Goal: Information Seeking & Learning: Learn about a topic

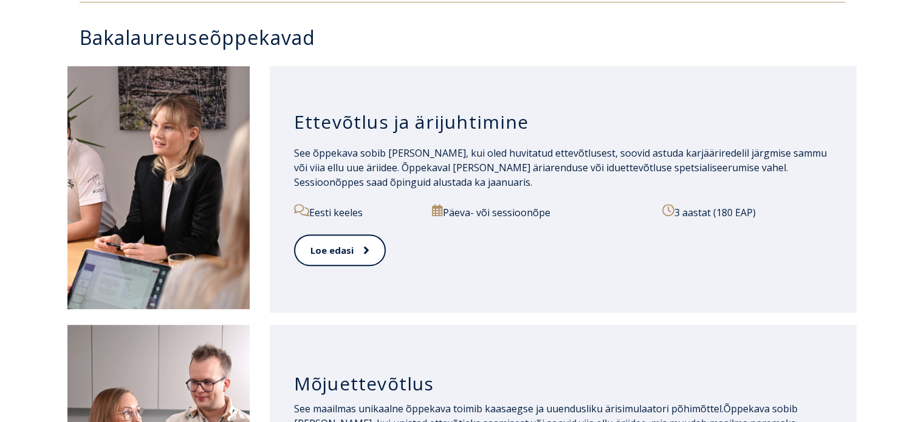
scroll to position [606, 0]
click at [335, 259] on link "Loe edasi" at bounding box center [339, 250] width 90 height 33
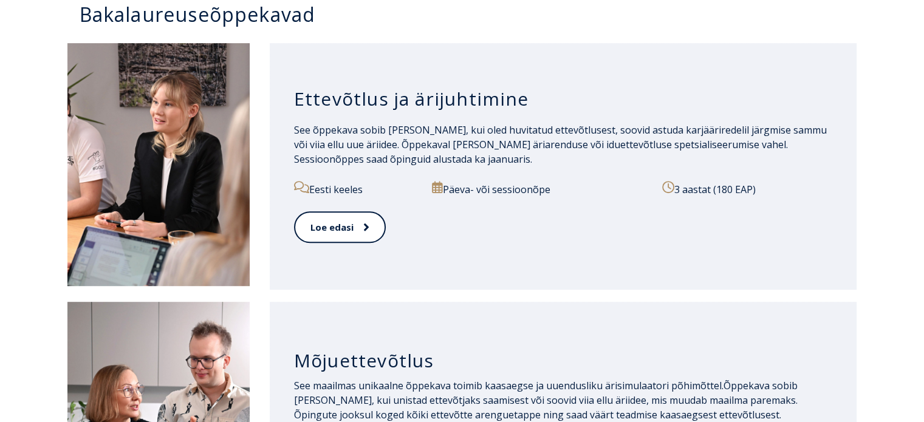
scroll to position [629, 0]
click at [348, 216] on link "Loe edasi" at bounding box center [339, 227] width 90 height 33
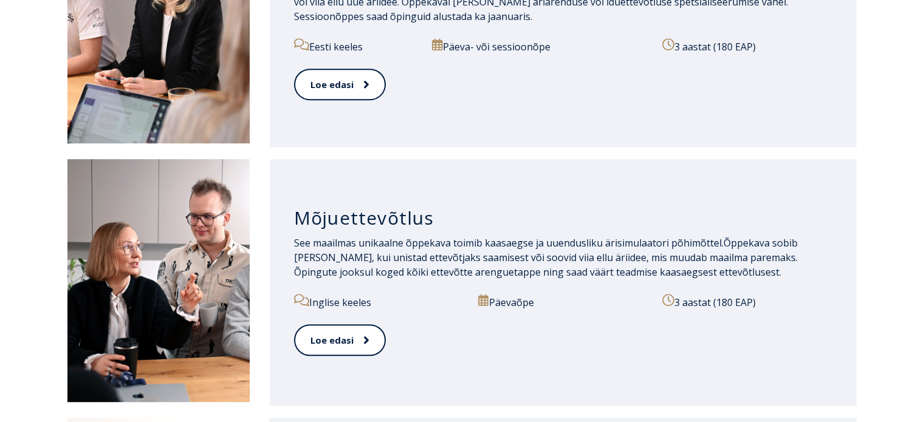
click at [283, 291] on div "Mõjuettevõtlus See maailmas unikaalne õppekava toimib kaasaegse ja uuendusliku …" at bounding box center [563, 282] width 587 height 247
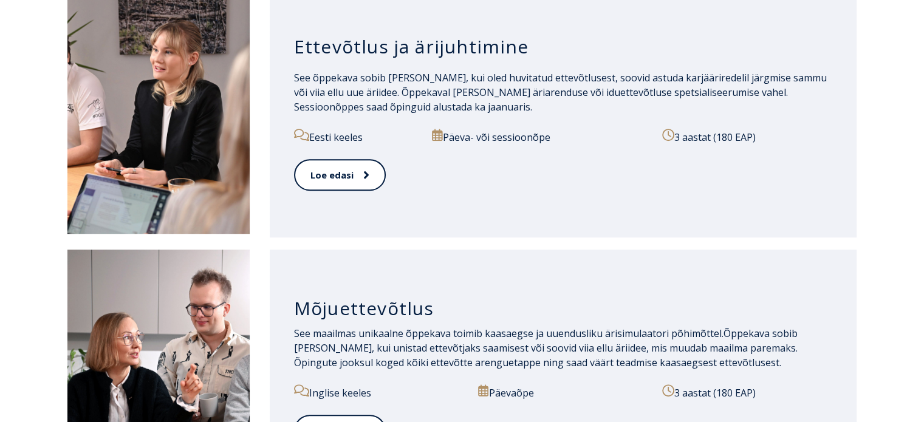
scroll to position [673, 0]
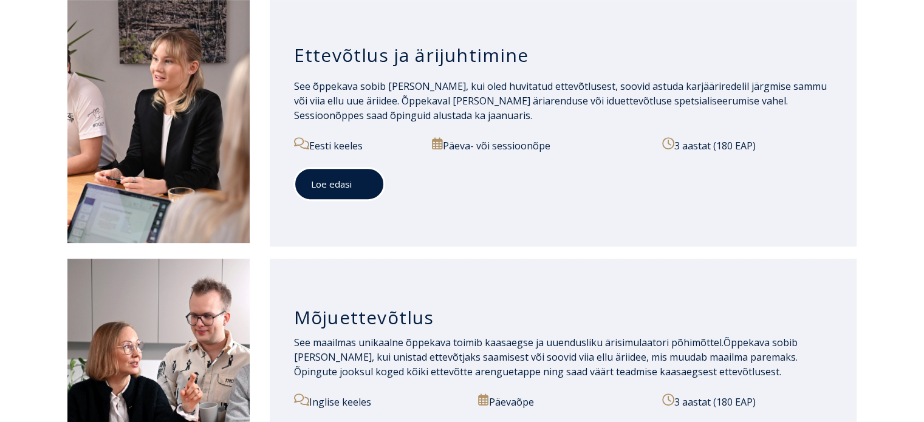
click at [337, 193] on link "Loe edasi" at bounding box center [339, 184] width 90 height 33
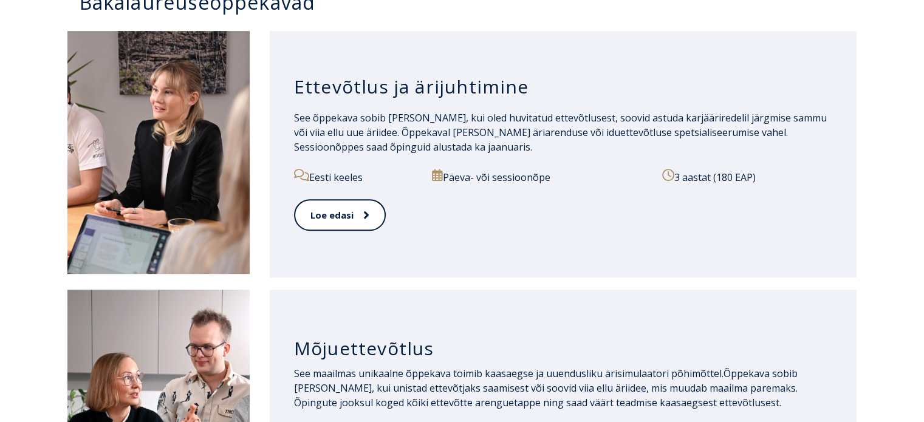
scroll to position [636, 0]
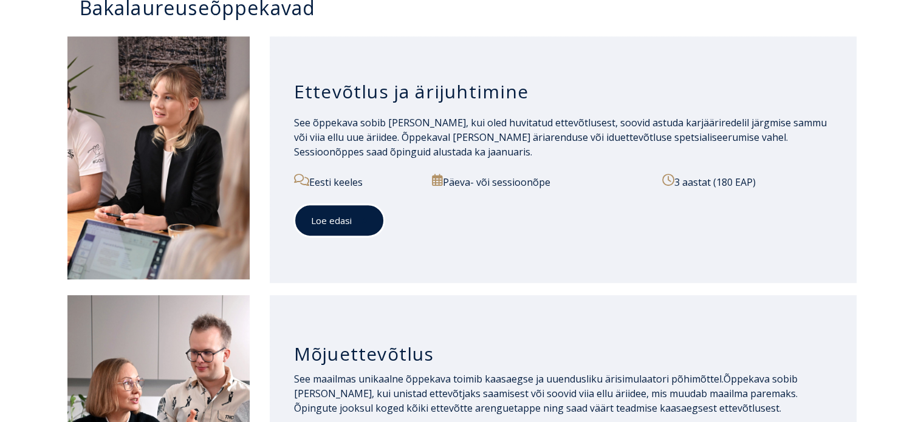
click at [332, 228] on link "Loe edasi" at bounding box center [339, 220] width 90 height 33
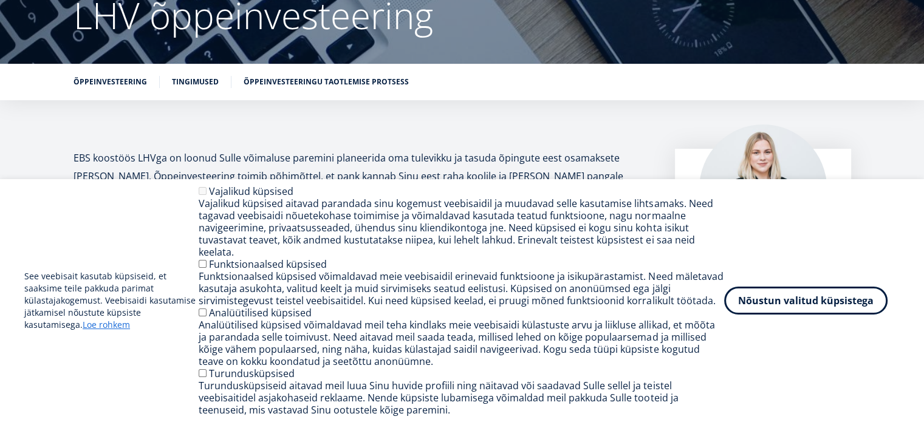
click at [734, 356] on div "See veebisait kasutab küpsiseid, et saaksime teile pakkuda parimat külastajakog…" at bounding box center [461, 300] width 875 height 231
click at [760, 310] on button "Nõustun valitud küpsistega" at bounding box center [805, 298] width 163 height 28
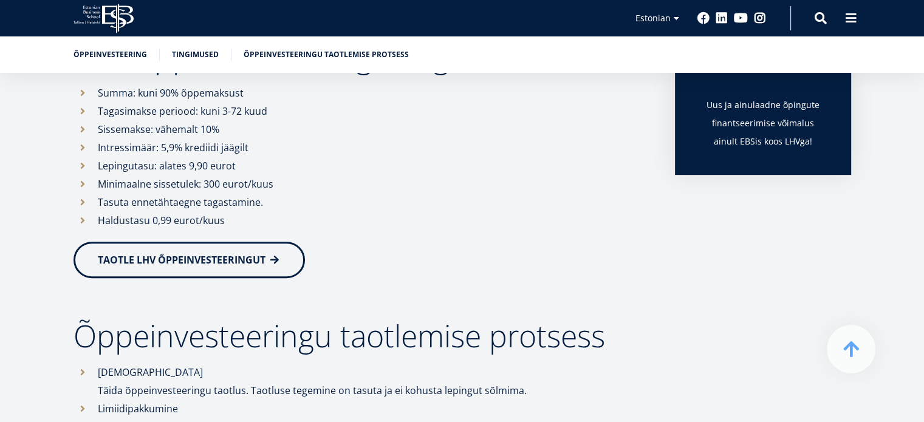
scroll to position [432, 0]
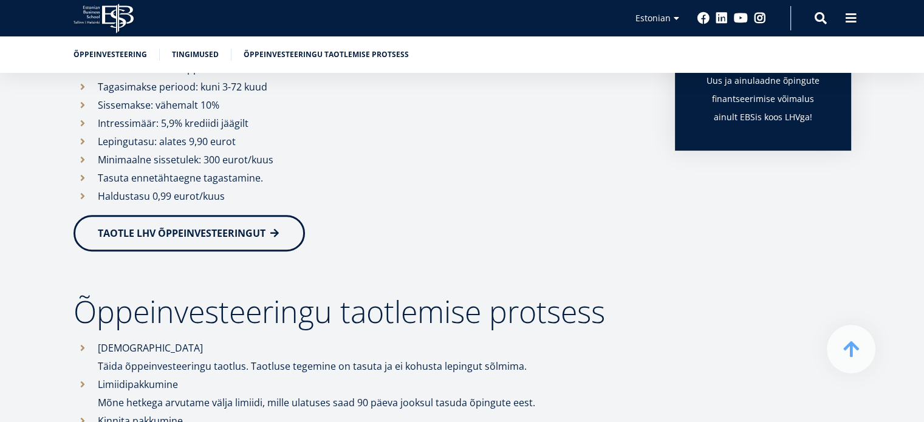
click at [287, 231] on link "TAOTLE LHV ÕPPEINVESTEERINGUT" at bounding box center [188, 233] width 231 height 36
